Goal: Information Seeking & Learning: Learn about a topic

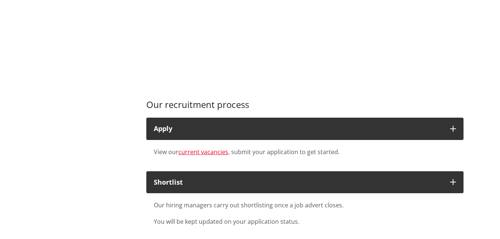
scroll to position [538, 0]
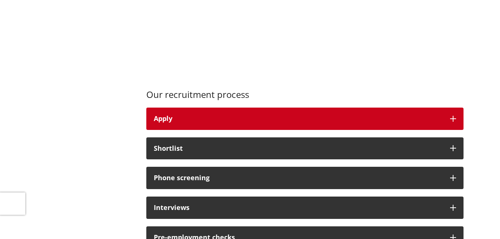
click at [450, 116] on icon "button" at bounding box center [453, 119] width 6 height 6
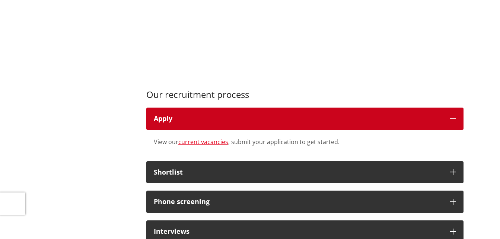
click at [450, 116] on icon "button" at bounding box center [453, 119] width 6 height 6
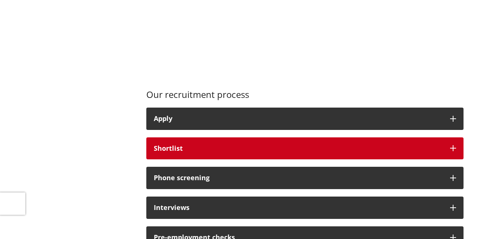
click at [453, 145] on icon "button" at bounding box center [453, 148] width 6 height 6
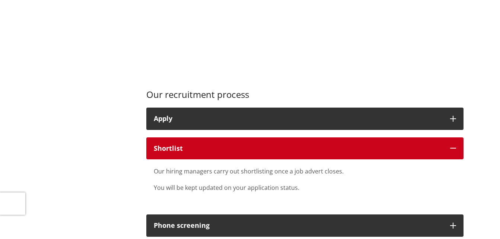
click at [453, 145] on icon "button" at bounding box center [453, 148] width 6 height 6
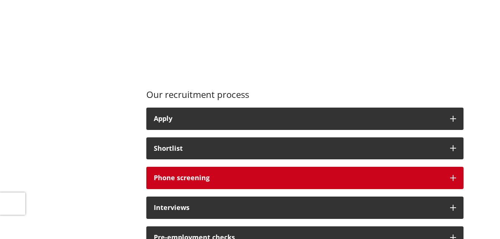
click at [451, 175] on icon "button" at bounding box center [453, 178] width 6 height 6
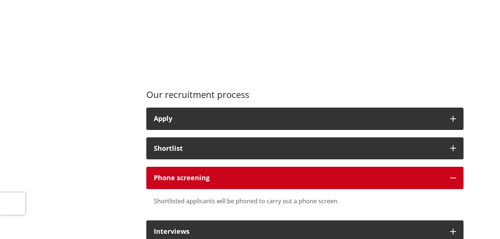
click at [451, 175] on icon "button" at bounding box center [453, 178] width 6 height 6
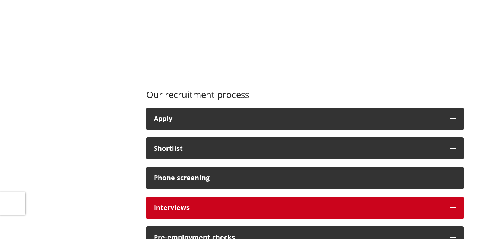
click at [451, 205] on icon "button" at bounding box center [453, 208] width 6 height 6
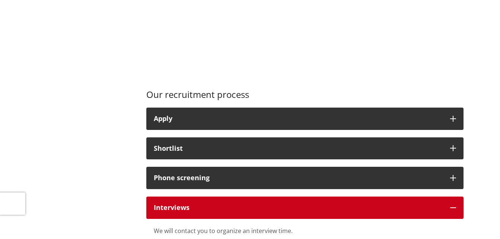
click at [451, 205] on icon "button" at bounding box center [453, 208] width 6 height 6
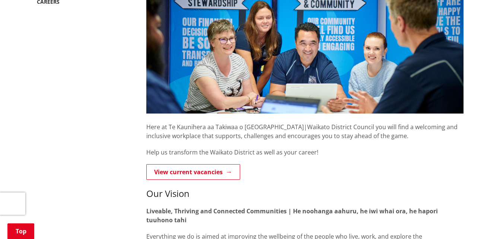
scroll to position [175, 0]
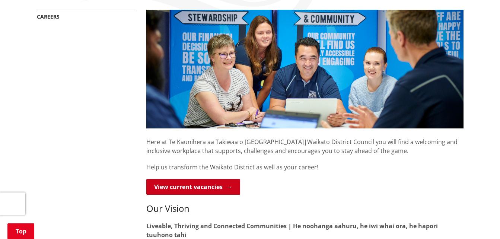
click at [186, 179] on link "View current vacancies" at bounding box center [193, 187] width 94 height 16
